Goal: Check status: Check status

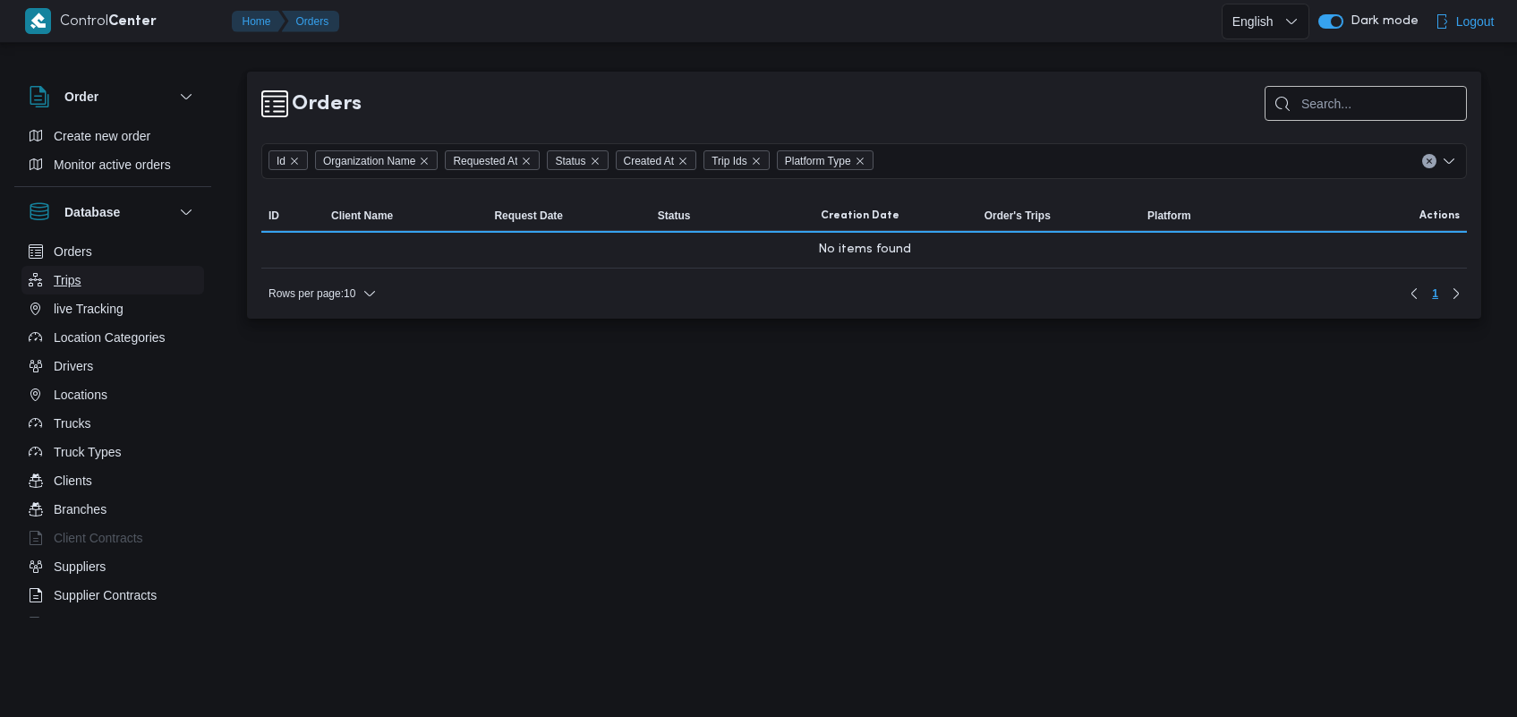
click at [113, 280] on button "Trips" at bounding box center [112, 280] width 183 height 29
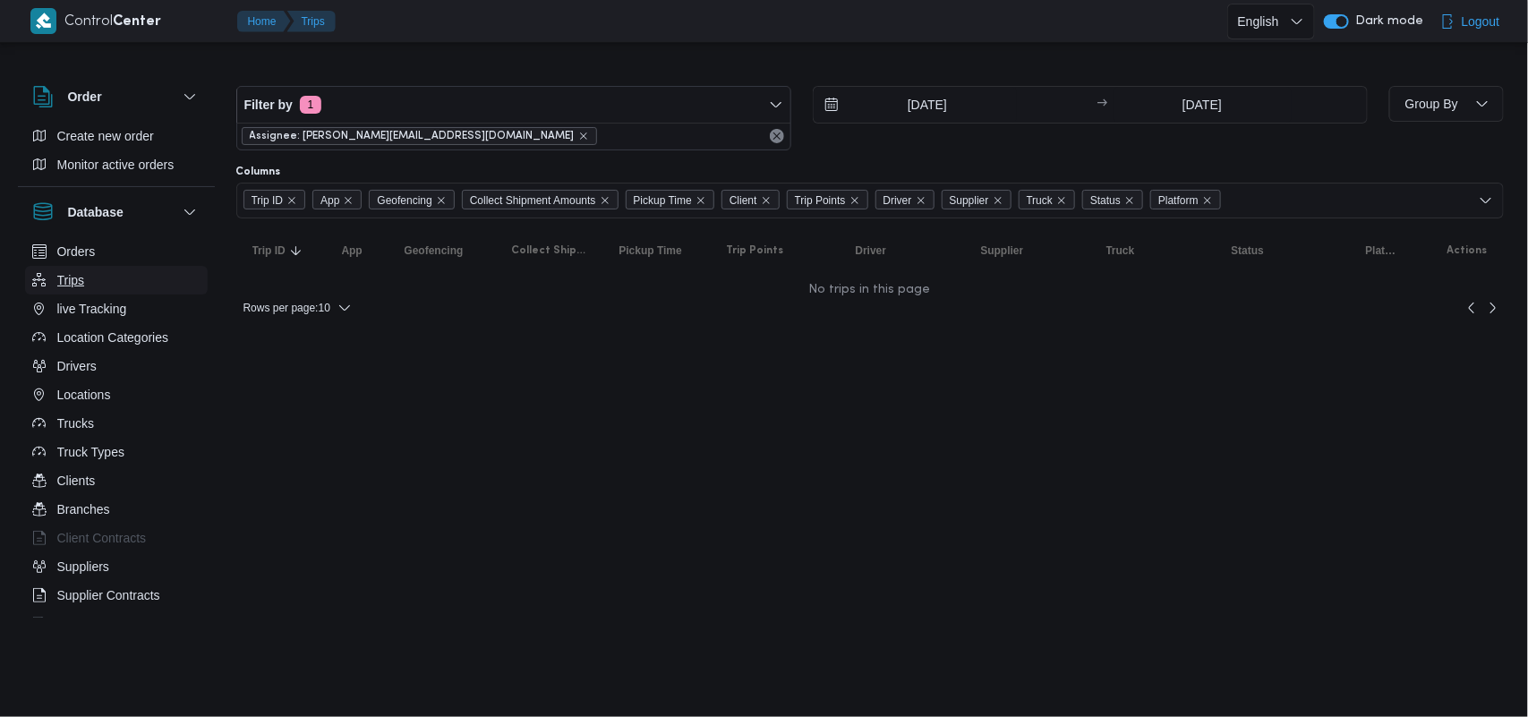
click at [113, 280] on button "Trips" at bounding box center [116, 280] width 183 height 29
click at [578, 139] on icon "remove selected entity" at bounding box center [583, 136] width 11 height 11
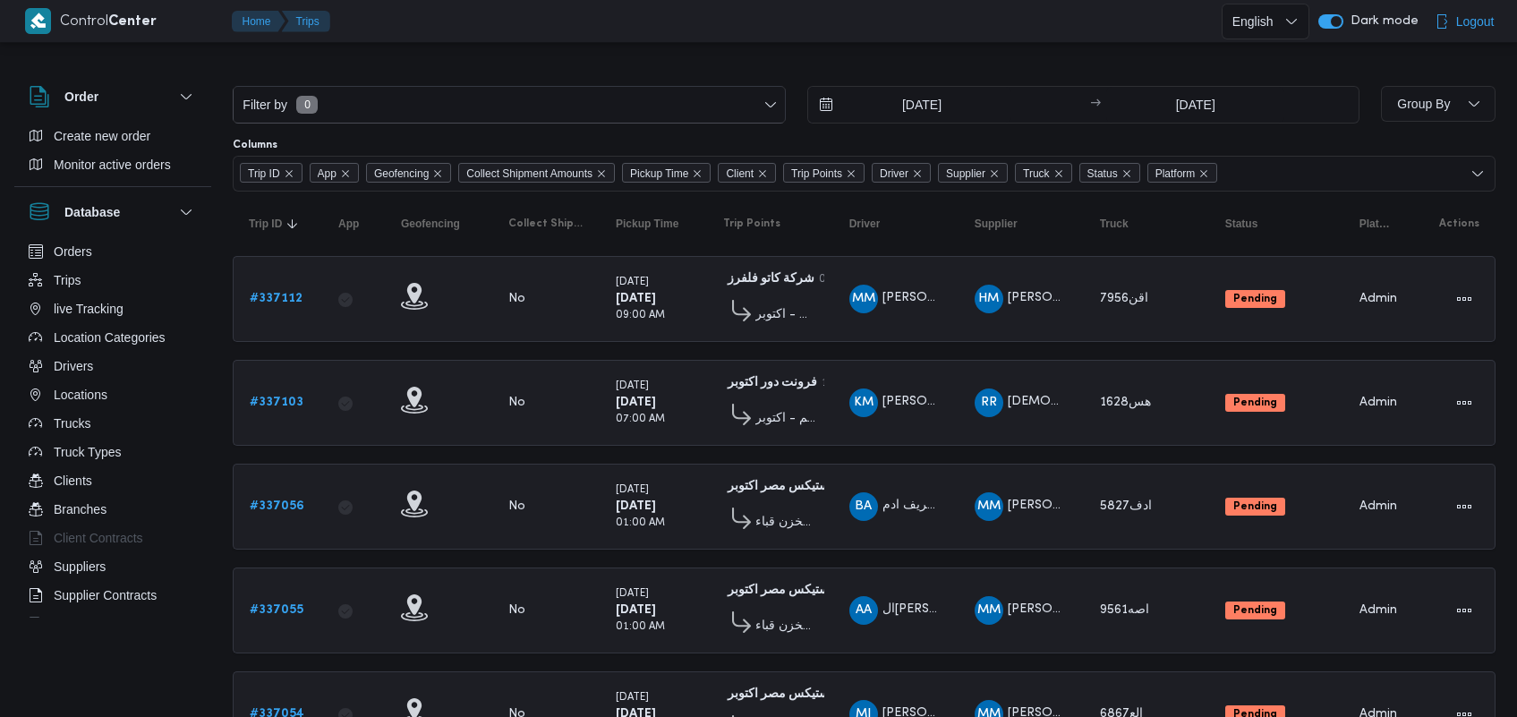
click at [829, 229] on th "Trip Points" at bounding box center [770, 223] width 126 height 29
click at [261, 293] on b "# 337112" at bounding box center [276, 299] width 53 height 12
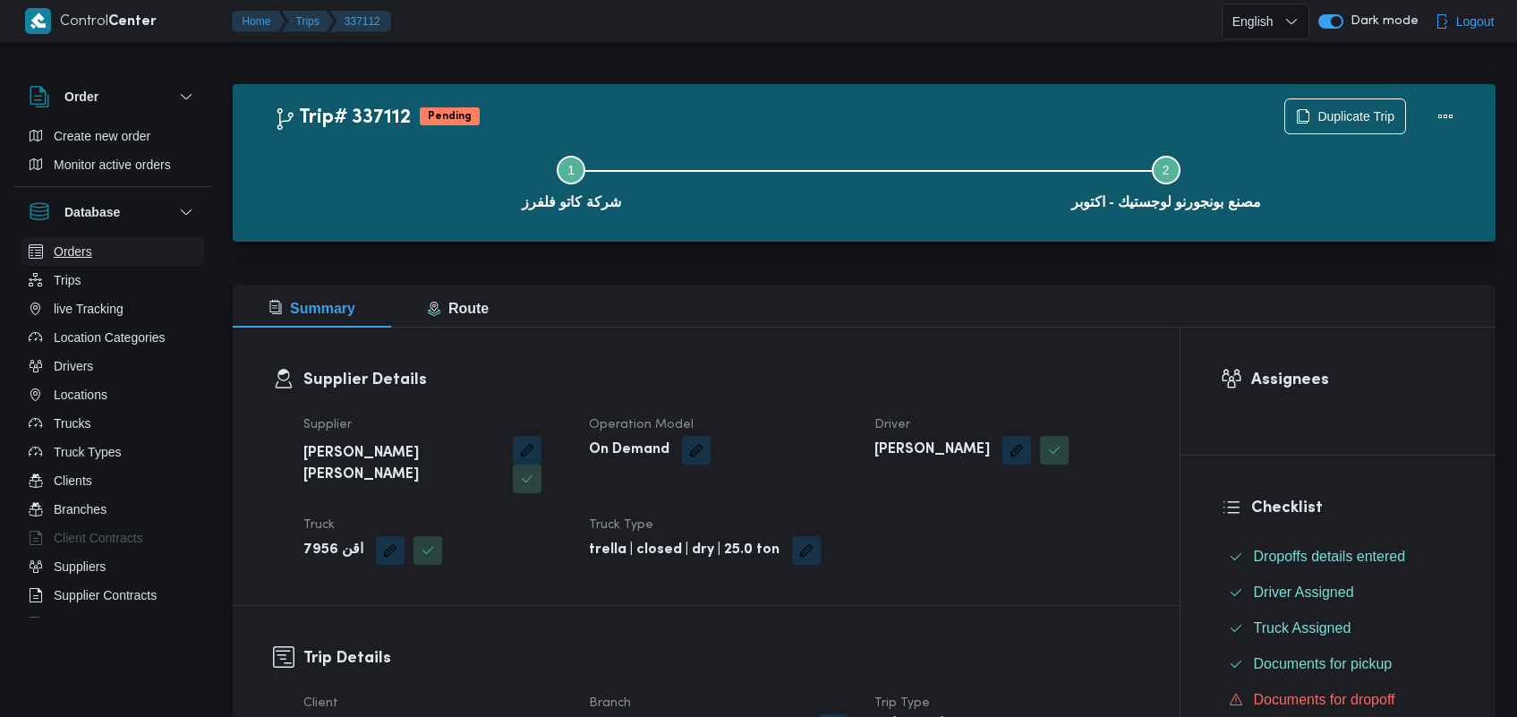
click at [73, 244] on span "Orders" at bounding box center [73, 251] width 38 height 21
